Goal: Navigation & Orientation: Find specific page/section

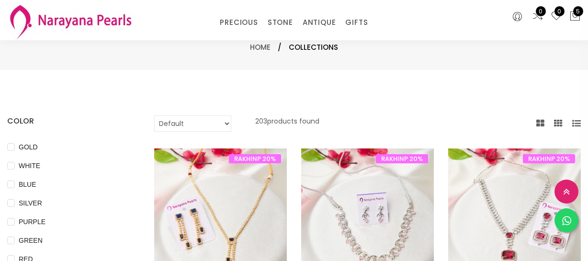
select select "INR"
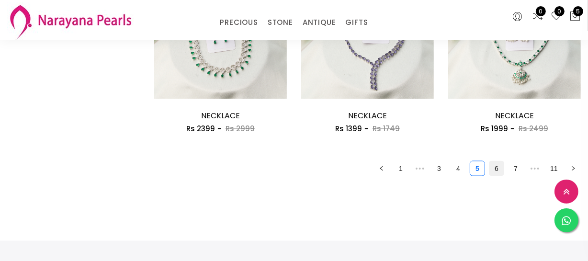
click at [491, 164] on link "6" at bounding box center [496, 168] width 14 height 14
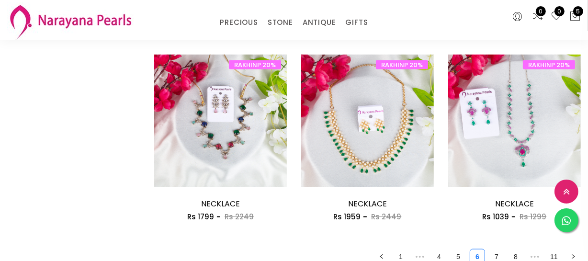
scroll to position [1175, 0]
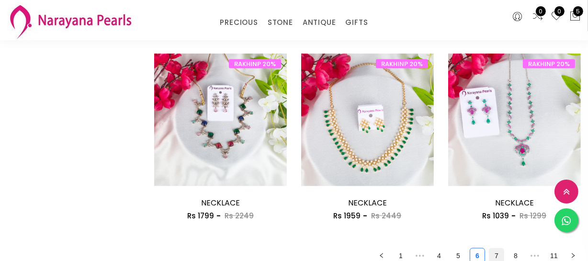
click at [498, 250] on link "7" at bounding box center [496, 256] width 14 height 14
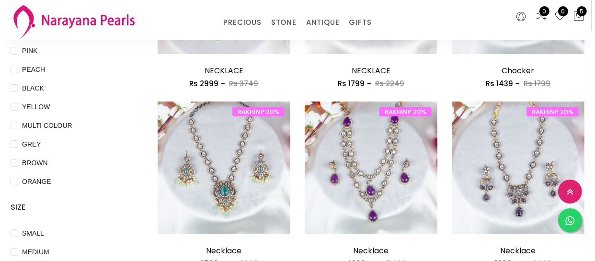
scroll to position [348, 0]
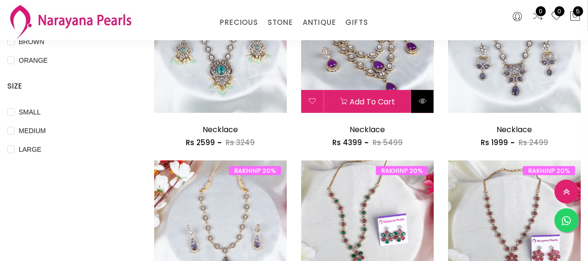
click at [421, 102] on icon at bounding box center [423, 101] width 8 height 8
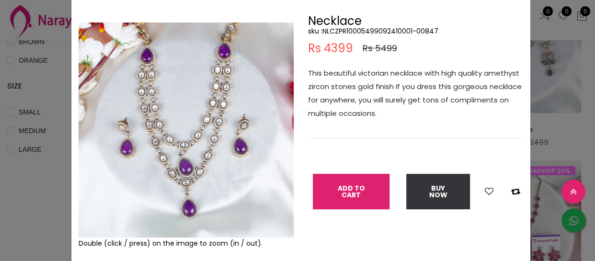
scroll to position [43, 0]
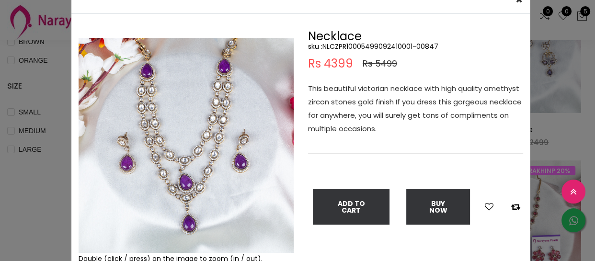
click at [287, 251] on img at bounding box center [186, 145] width 215 height 215
click at [52, 148] on div "× Close Double (click / press) on the image to zoom (in / out). Necklace sku : …" at bounding box center [297, 130] width 595 height 261
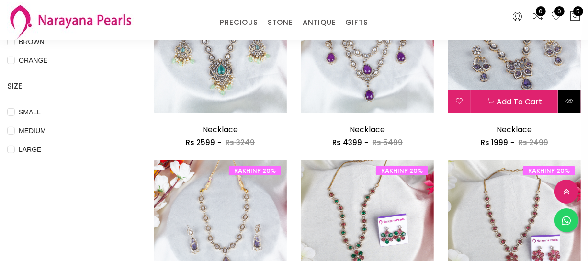
click at [565, 101] on button at bounding box center [569, 101] width 23 height 23
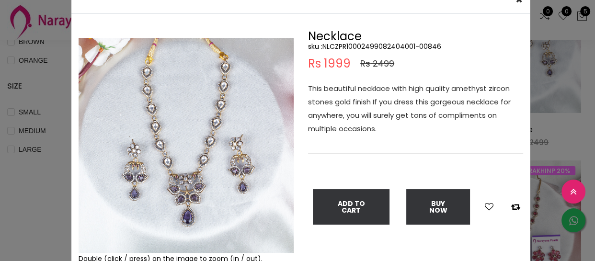
click at [45, 168] on div "× Close Double (click / press) on the image to zoom (in / out). Necklace sku : …" at bounding box center [297, 130] width 595 height 261
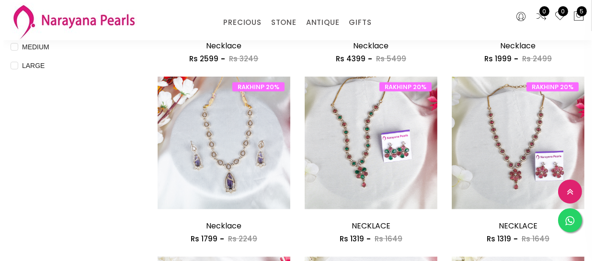
scroll to position [566, 0]
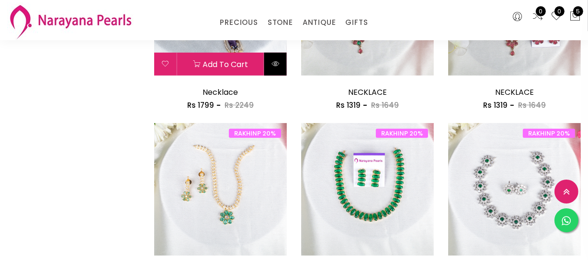
click at [272, 63] on icon at bounding box center [276, 64] width 8 height 8
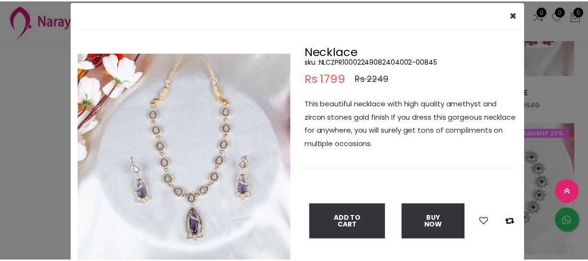
scroll to position [43, 0]
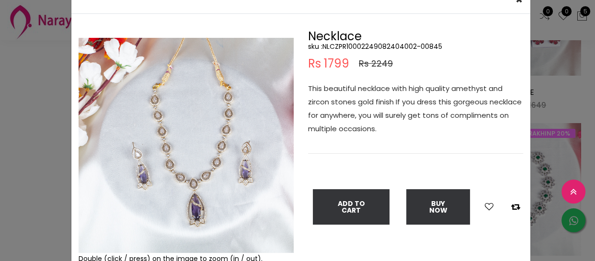
click at [27, 138] on div "× Close Double (click / press) on the image to zoom (in / out). Necklace sku : …" at bounding box center [297, 130] width 595 height 261
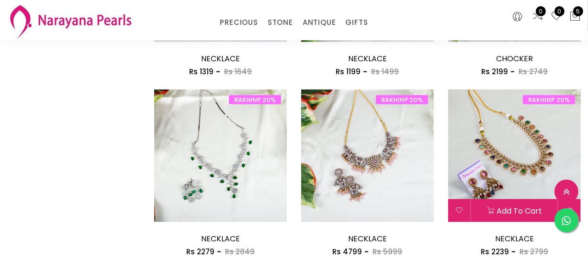
scroll to position [1262, 0]
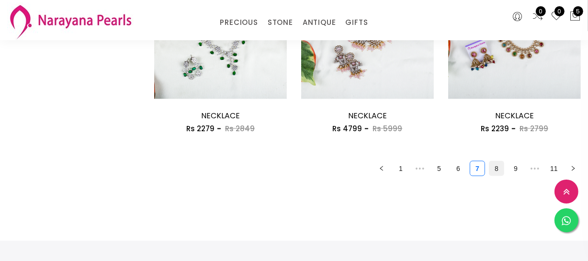
click at [496, 170] on link "8" at bounding box center [496, 168] width 14 height 14
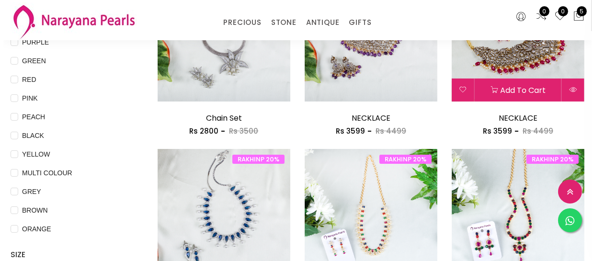
scroll to position [174, 0]
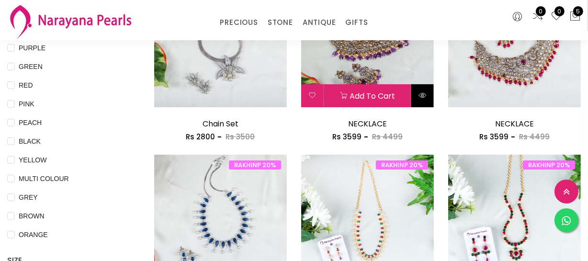
click at [425, 100] on button at bounding box center [422, 95] width 23 height 23
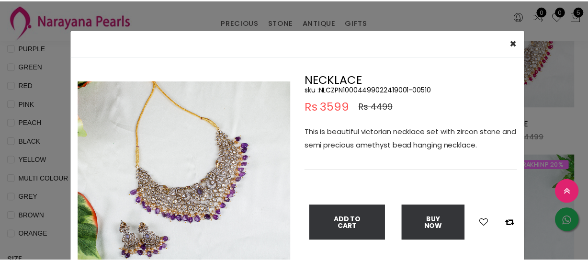
scroll to position [43, 0]
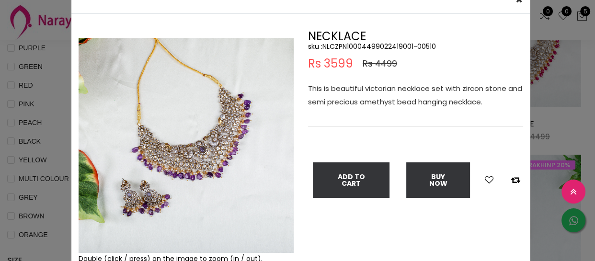
click at [51, 169] on div "× Close Double (click / press) on the image to zoom (in / out). NECKLACE sku : …" at bounding box center [297, 130] width 595 height 261
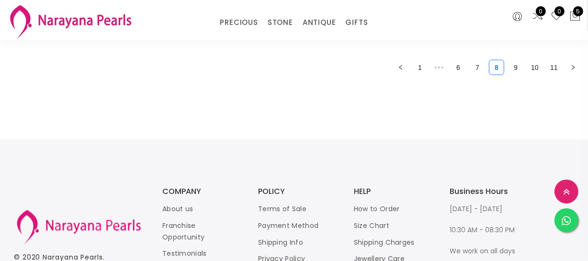
scroll to position [1361, 0]
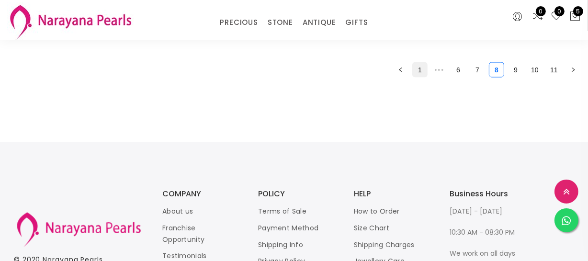
click at [417, 67] on link "1" at bounding box center [420, 70] width 14 height 14
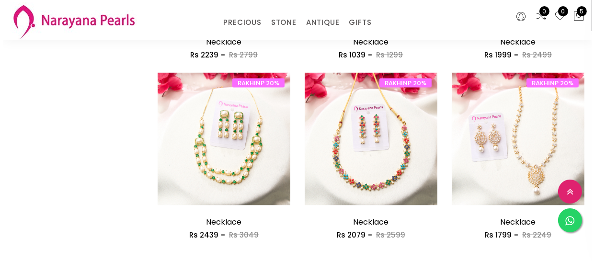
scroll to position [1044, 0]
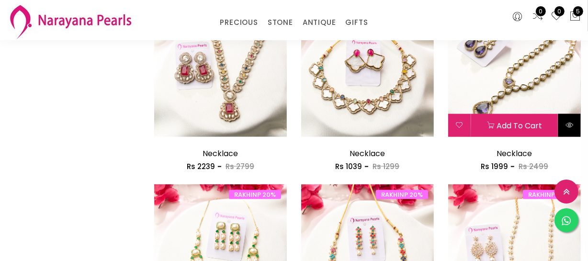
click at [572, 127] on icon at bounding box center [570, 125] width 8 height 8
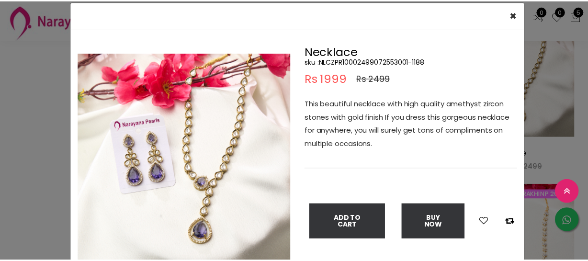
scroll to position [43, 0]
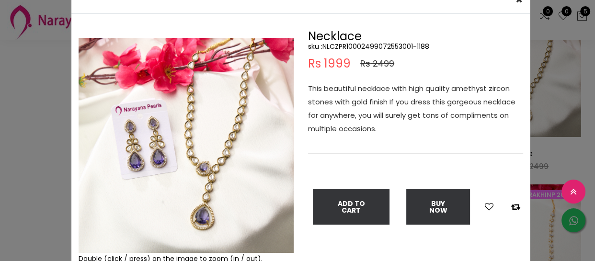
click at [3, 168] on div "× Close Double (click / press) on the image to zoom (in / out). Necklace sku : …" at bounding box center [297, 130] width 595 height 261
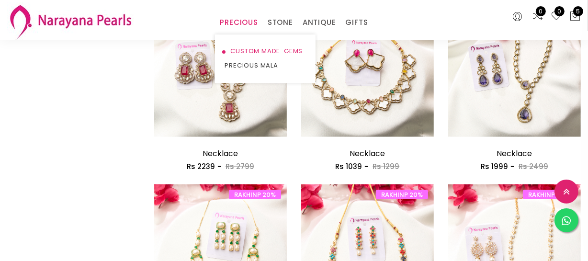
click at [246, 49] on link "CUSTOM MADE-GEMS" at bounding box center [265, 51] width 81 height 14
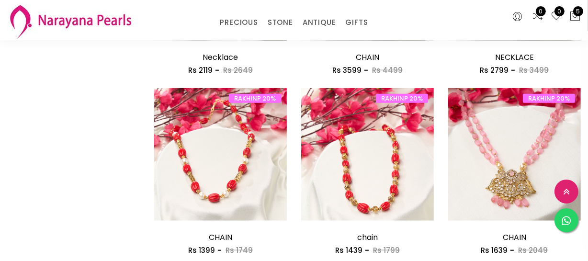
scroll to position [963, 0]
